Goal: Information Seeking & Learning: Find contact information

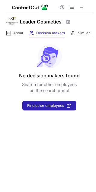
click at [86, 5] on div at bounding box center [49, 6] width 86 height 13
click at [83, 7] on span at bounding box center [81, 7] width 5 height 5
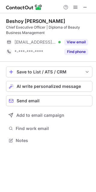
scroll to position [136, 96]
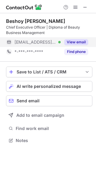
click at [72, 44] on button "View email" at bounding box center [76, 42] width 24 height 6
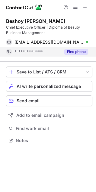
click at [74, 53] on button "Find phone" at bounding box center [76, 52] width 24 height 6
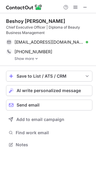
scroll to position [141, 96]
click at [29, 58] on link "Show more" at bounding box center [53, 59] width 78 height 4
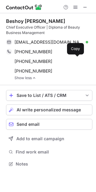
scroll to position [160, 96]
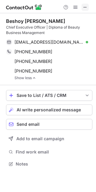
click at [86, 7] on span at bounding box center [84, 7] width 5 height 5
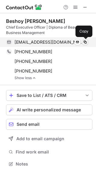
click at [85, 43] on span at bounding box center [84, 42] width 5 height 5
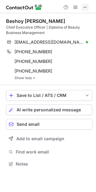
click at [83, 5] on span at bounding box center [84, 7] width 5 height 5
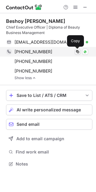
click at [77, 51] on span at bounding box center [77, 51] width 5 height 5
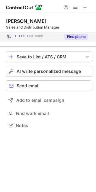
scroll to position [121, 96]
click at [75, 44] on div "yasser zakaria Sales and Distribution Manager *-***-***-**** Find phone" at bounding box center [49, 29] width 86 height 33
click at [73, 38] on button "Find phone" at bounding box center [76, 37] width 24 height 6
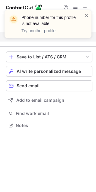
click at [85, 16] on span at bounding box center [86, 16] width 5 height 6
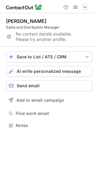
click at [85, 8] on span at bounding box center [84, 7] width 5 height 5
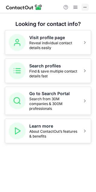
click at [87, 8] on span at bounding box center [84, 7] width 5 height 5
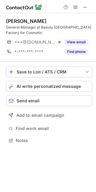
scroll to position [136, 96]
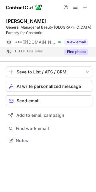
click at [77, 51] on button "Find phone" at bounding box center [76, 52] width 24 height 6
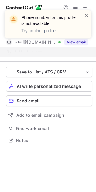
click at [86, 17] on span at bounding box center [86, 16] width 5 height 6
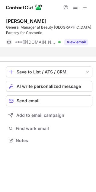
scroll to position [127, 96]
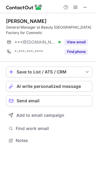
scroll to position [136, 96]
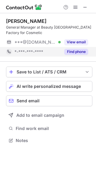
click at [72, 49] on button "Find phone" at bounding box center [76, 52] width 24 height 6
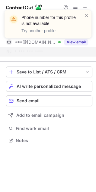
click at [85, 8] on div "Phone number for this profile is not available Try another profile" at bounding box center [48, 26] width 96 height 45
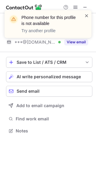
click at [87, 18] on span at bounding box center [86, 16] width 5 height 6
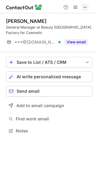
click at [86, 7] on span at bounding box center [84, 7] width 5 height 5
